Goal: Task Accomplishment & Management: Use online tool/utility

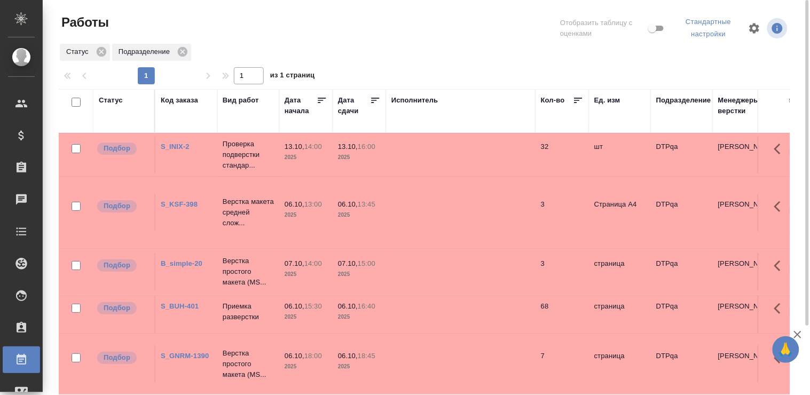
scroll to position [59, 0]
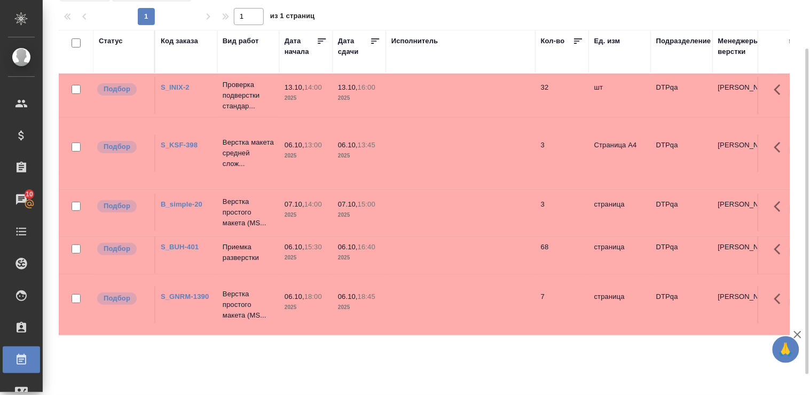
click at [104, 40] on div "Статус" at bounding box center [111, 41] width 24 height 11
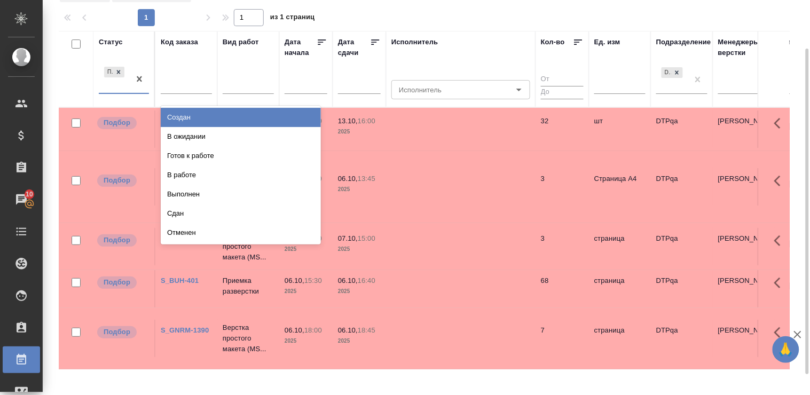
click at [114, 91] on div "Подбор" at bounding box center [114, 79] width 31 height 29
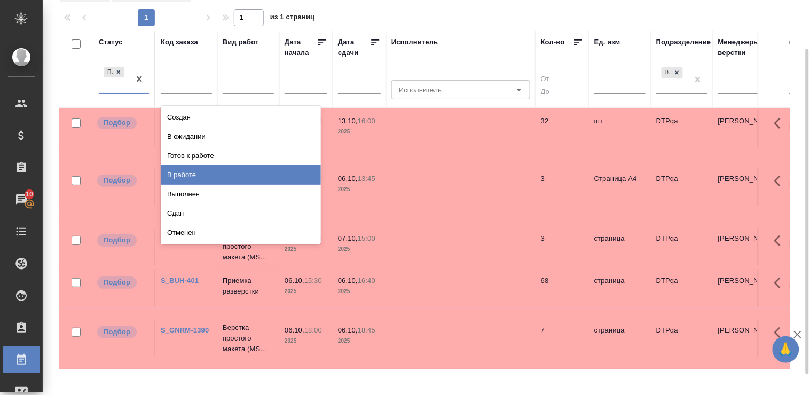
click at [193, 177] on div "В работе" at bounding box center [241, 175] width 160 height 19
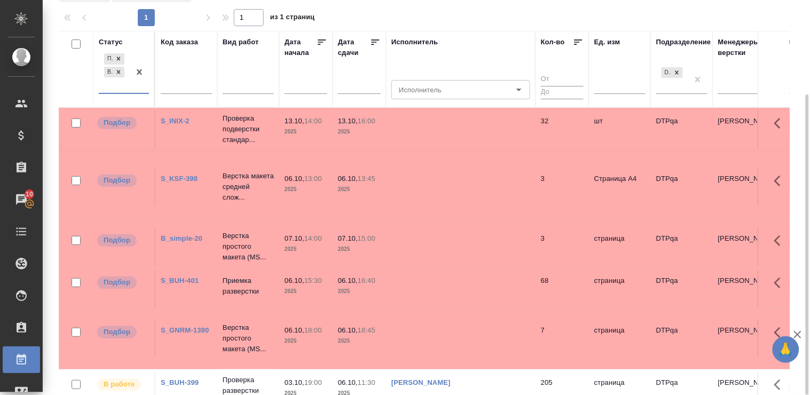
scroll to position [84, 0]
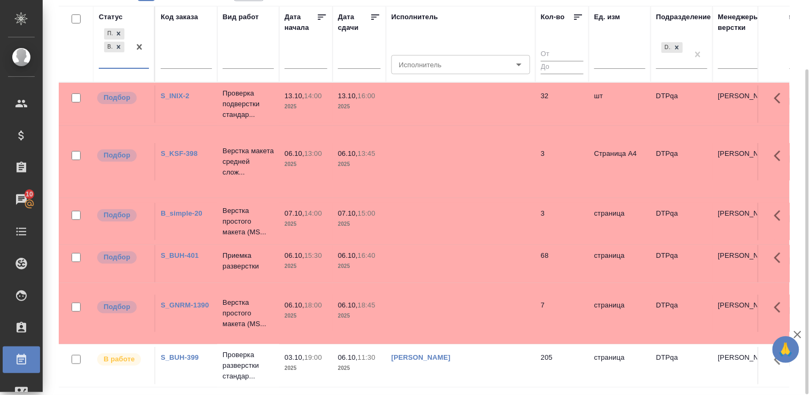
click at [184, 254] on link "S_BUH-401" at bounding box center [180, 256] width 38 height 8
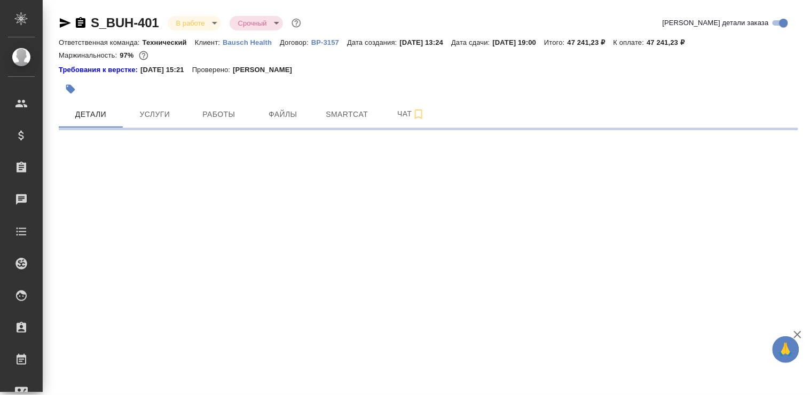
select select "RU"
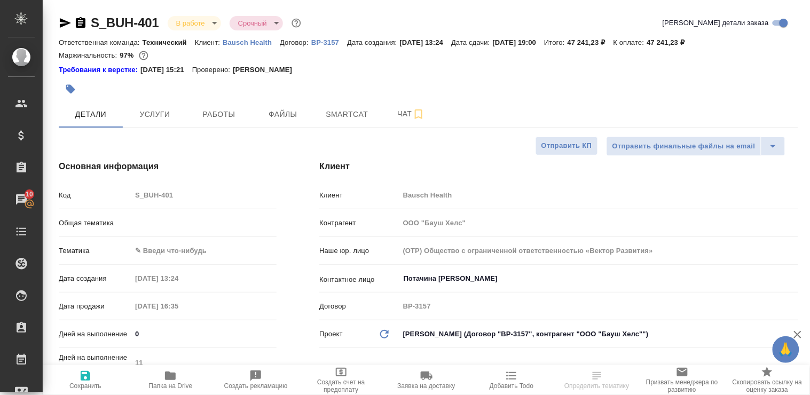
type textarea "x"
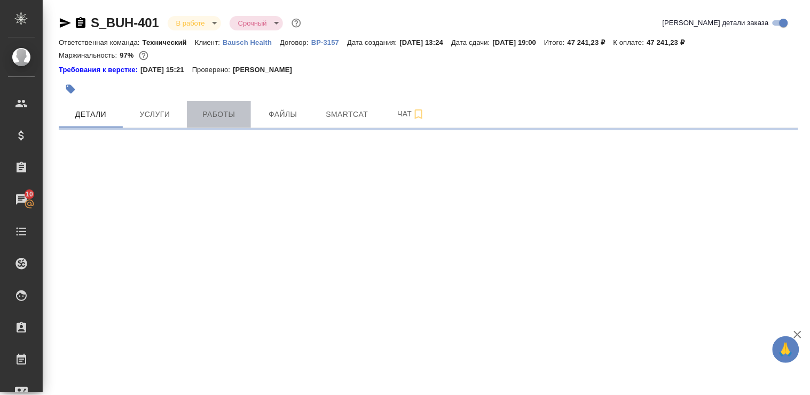
click at [215, 119] on span "Работы" at bounding box center [218, 114] width 51 height 13
select select "RU"
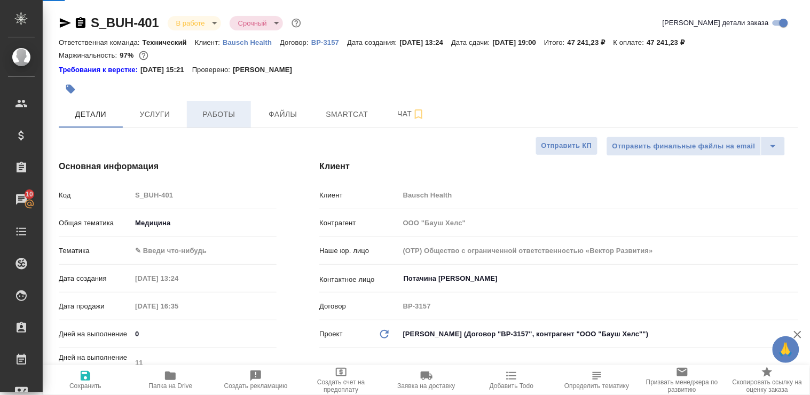
type textarea "x"
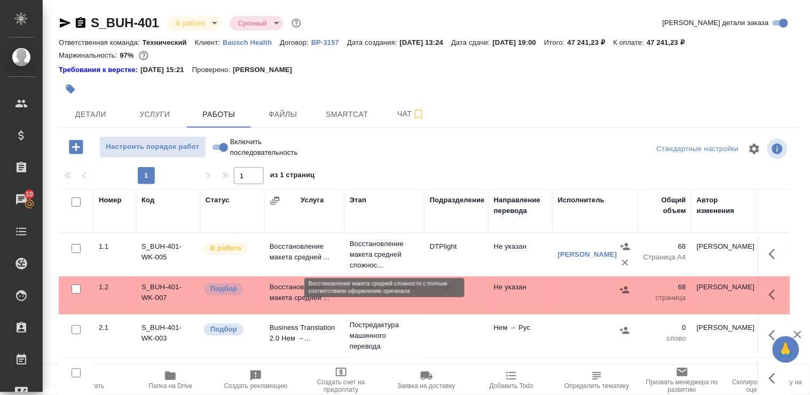
click at [364, 253] on p "Восстановление макета средней сложнос..." at bounding box center [384, 255] width 69 height 32
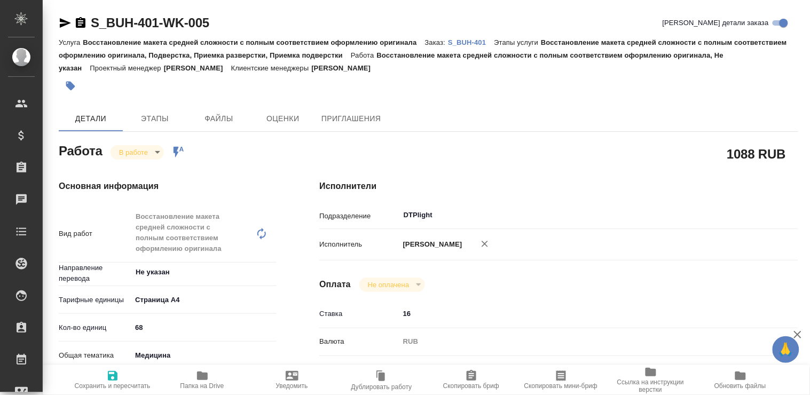
type textarea "x"
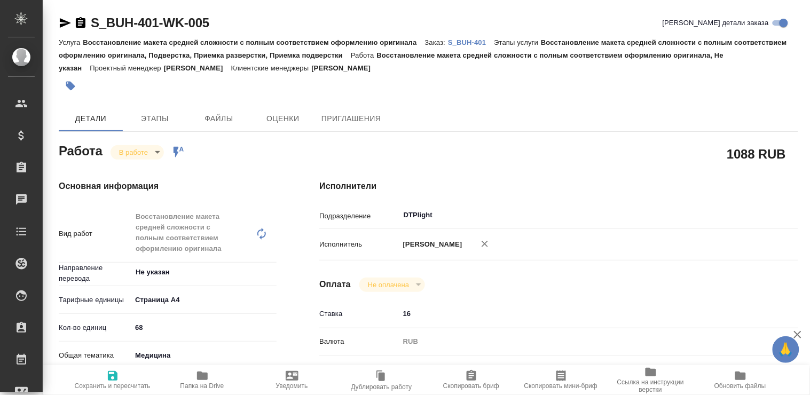
type textarea "x"
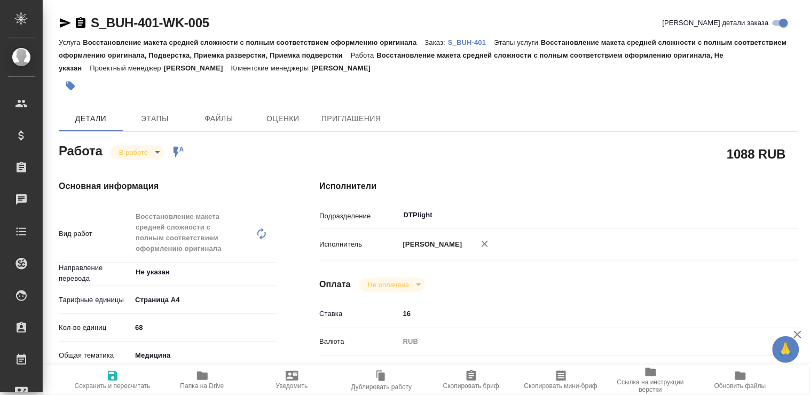
type textarea "x"
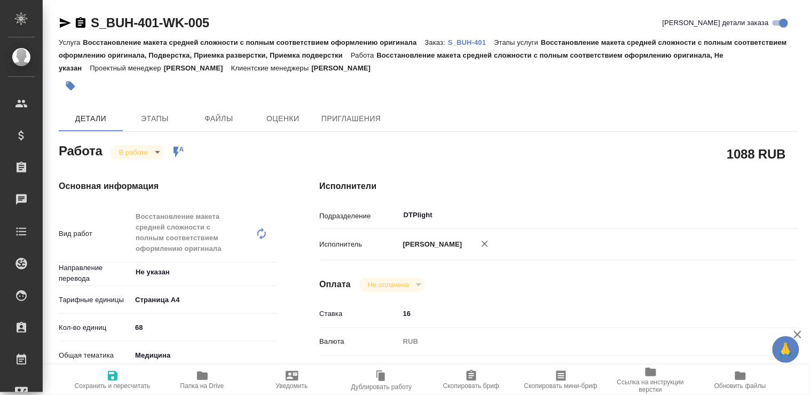
type textarea "x"
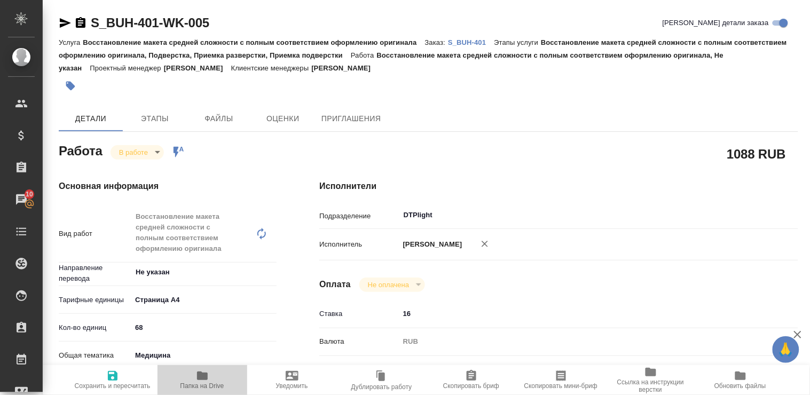
click at [201, 376] on icon "button" at bounding box center [202, 376] width 11 height 9
